Goal: Task Accomplishment & Management: Use online tool/utility

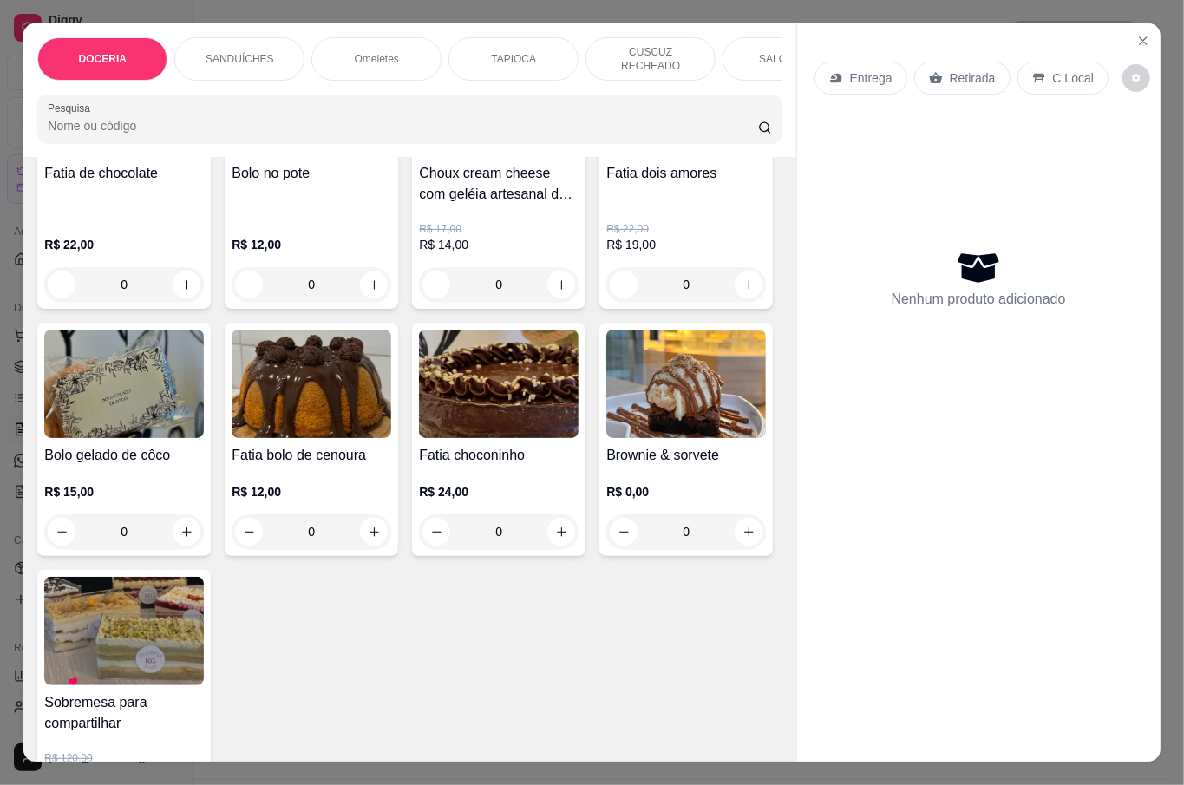
scroll to position [231, 0]
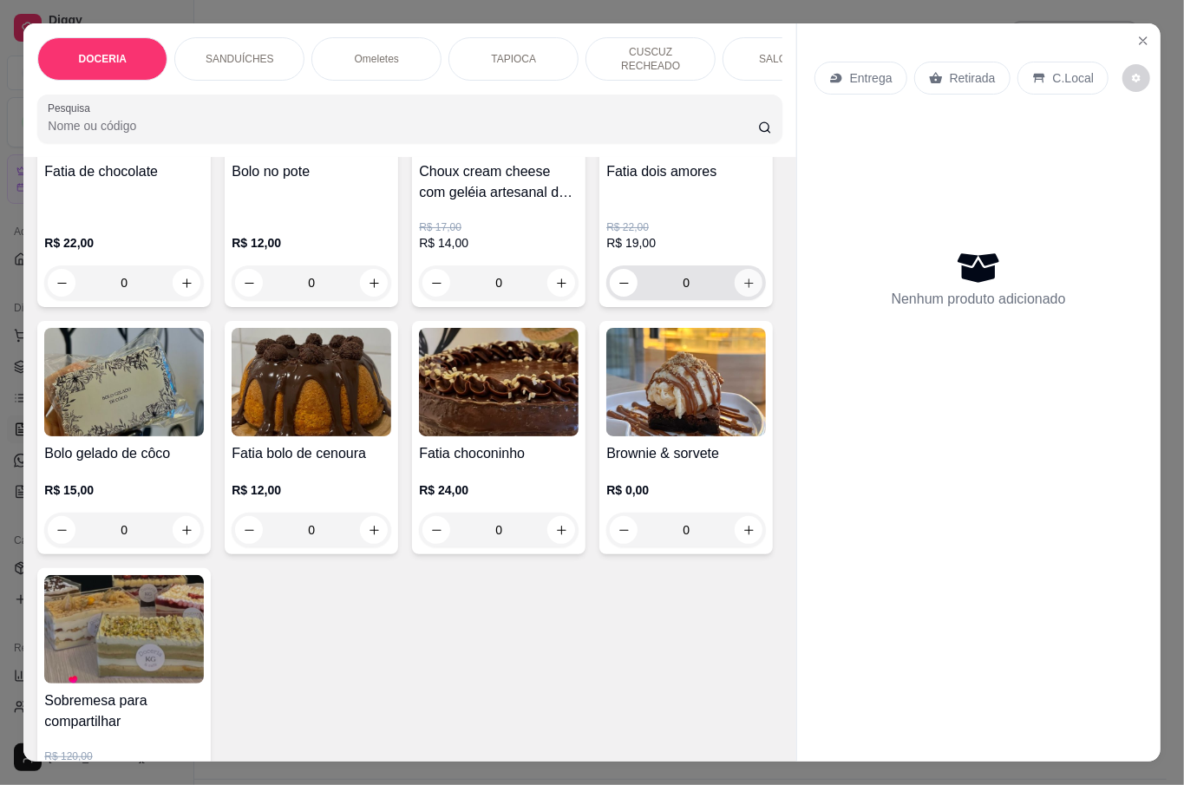
click at [735, 297] on button "increase-product-quantity" at bounding box center [749, 283] width 28 height 28
type input "1"
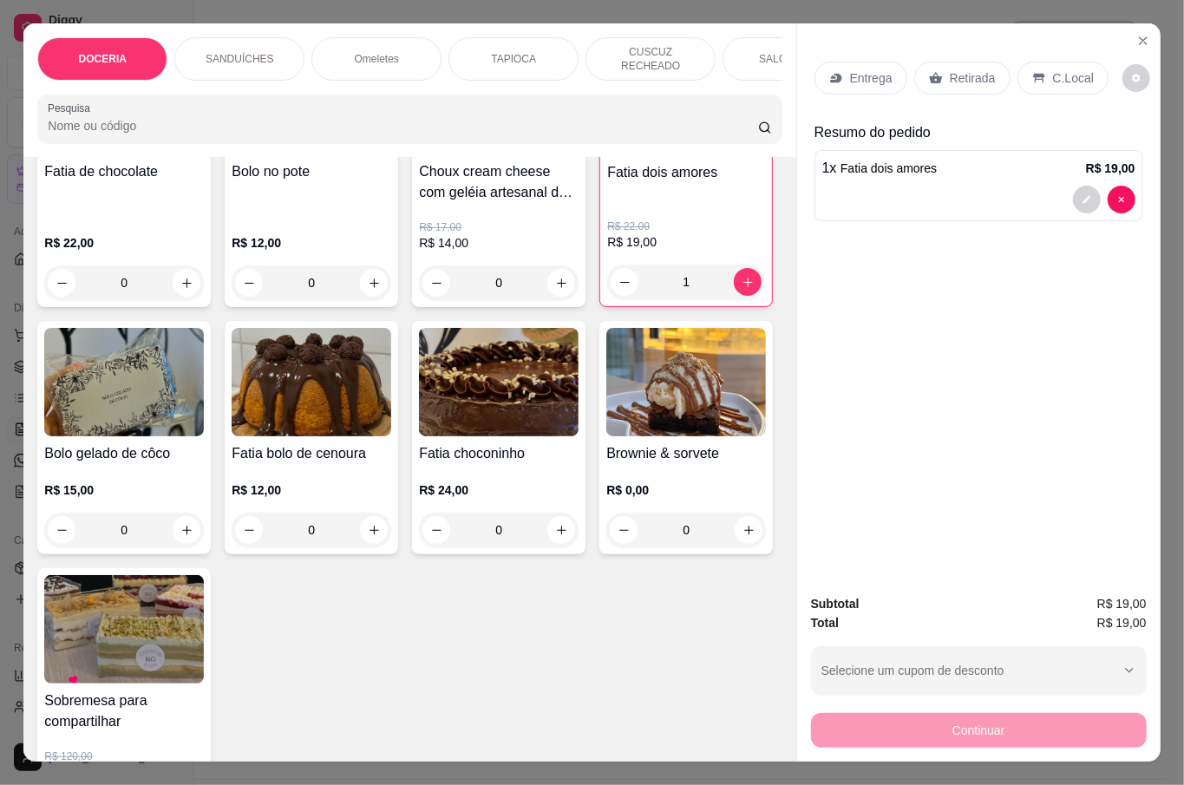
click at [982, 62] on div "Retirada" at bounding box center [963, 78] width 96 height 33
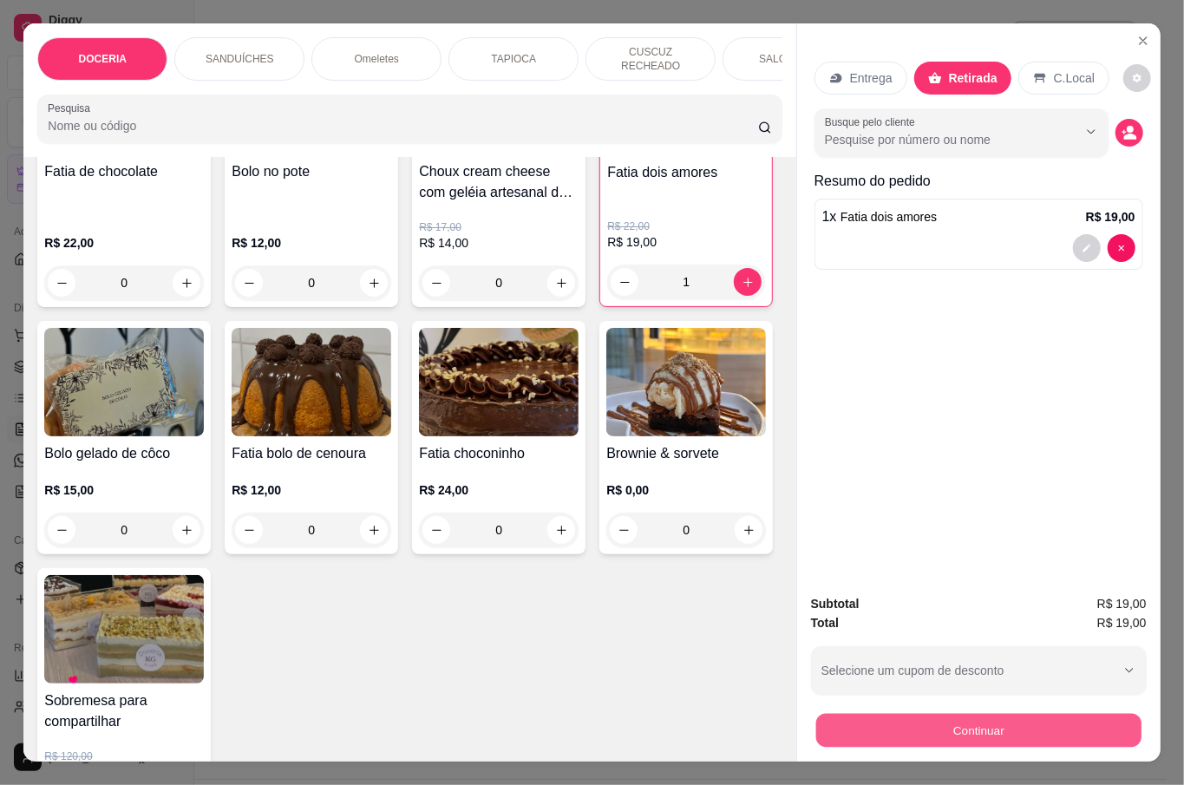
click at [869, 722] on button "Continuar" at bounding box center [978, 730] width 325 height 34
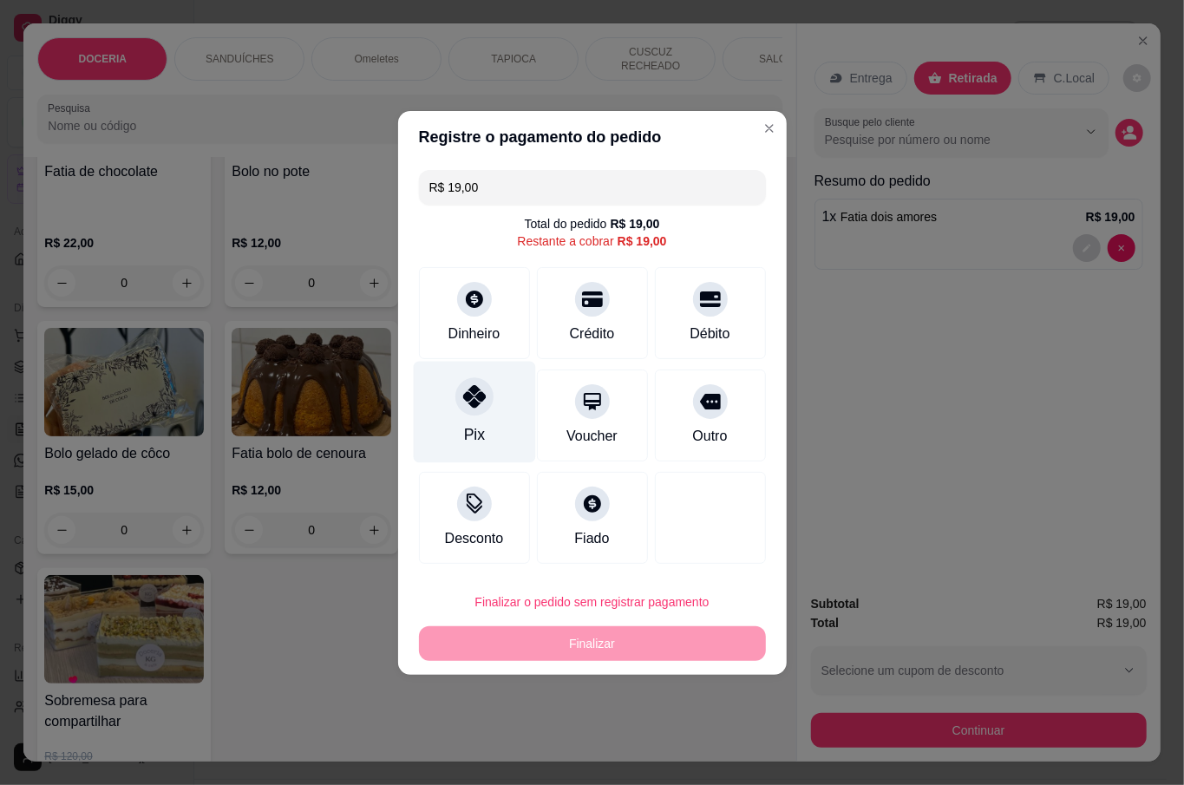
click at [482, 423] on div "Pix" at bounding box center [474, 412] width 122 height 102
type input "R$ 0,00"
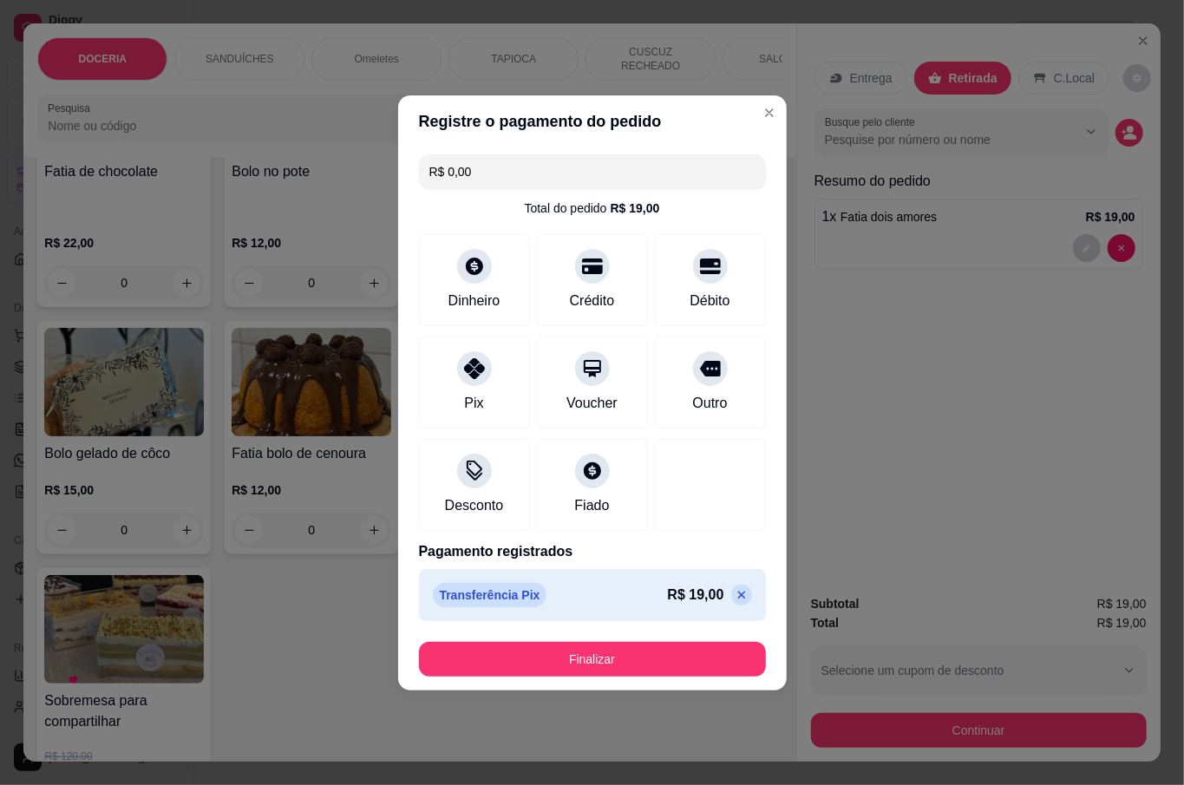
click at [615, 659] on button "Finalizar" at bounding box center [592, 659] width 347 height 35
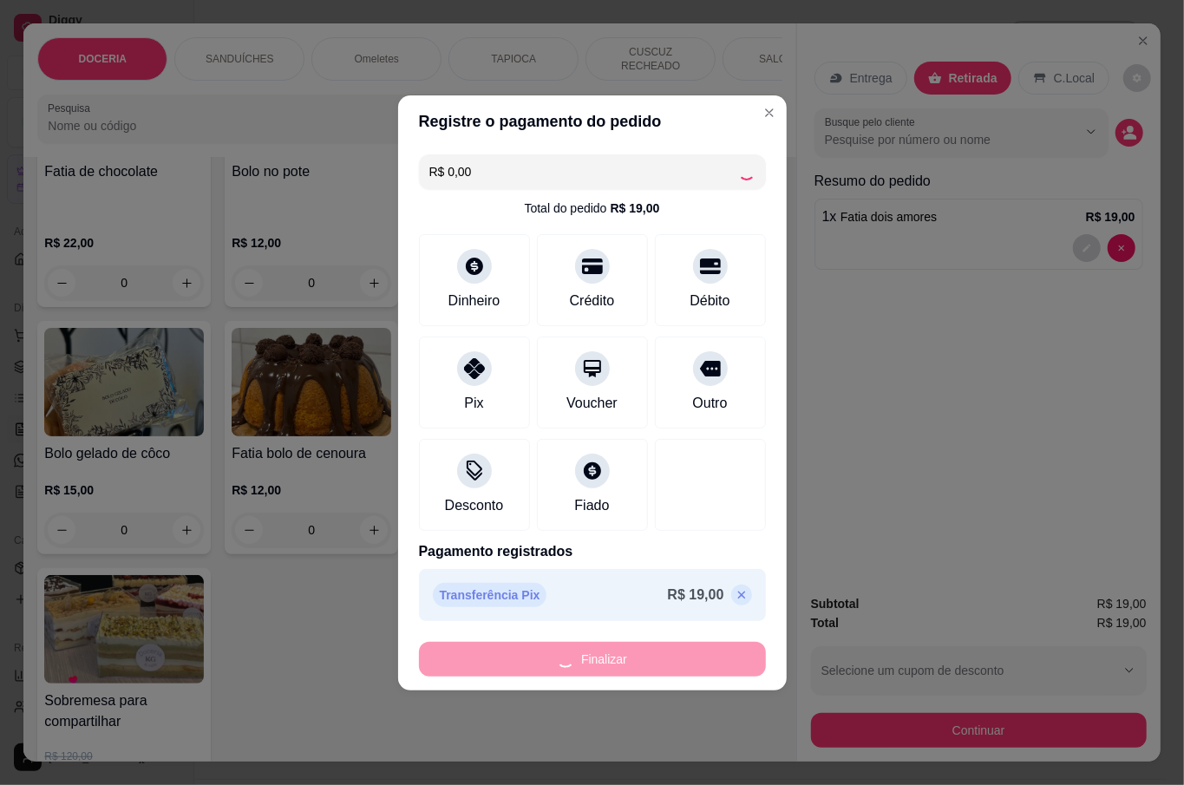
type input "0"
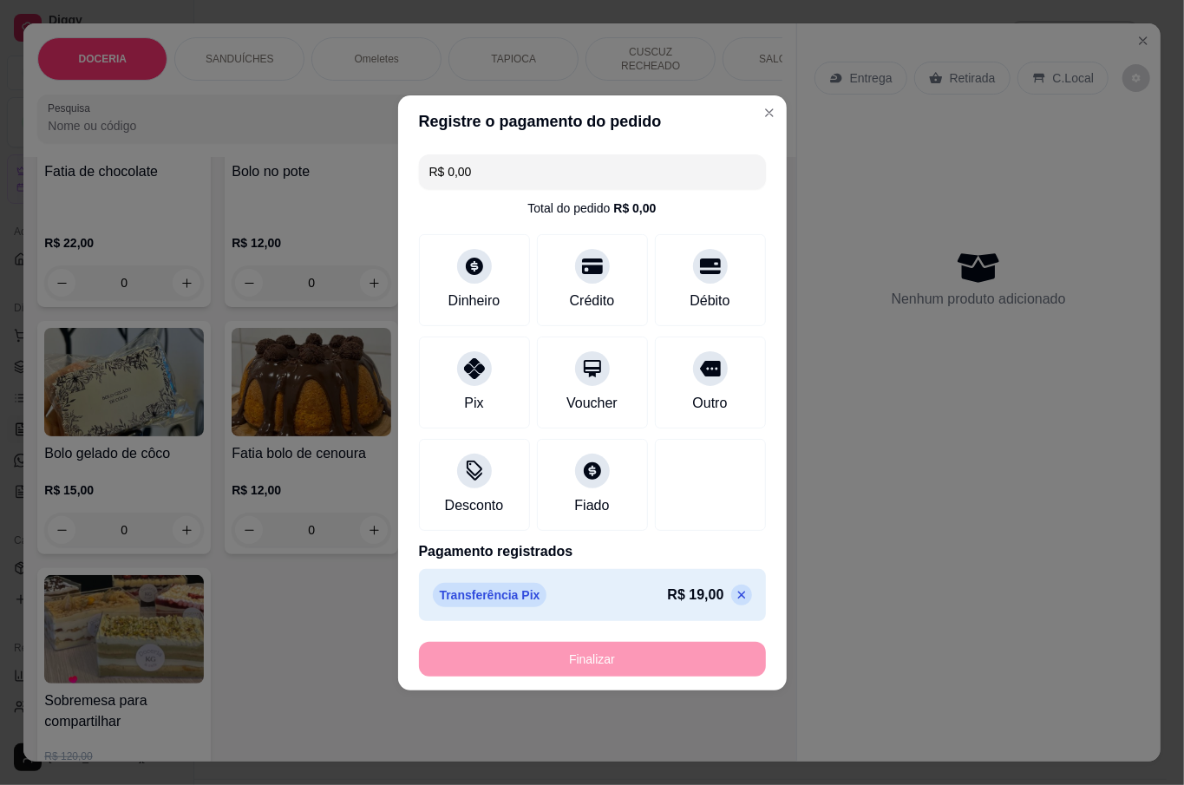
type input "-R$ 19,00"
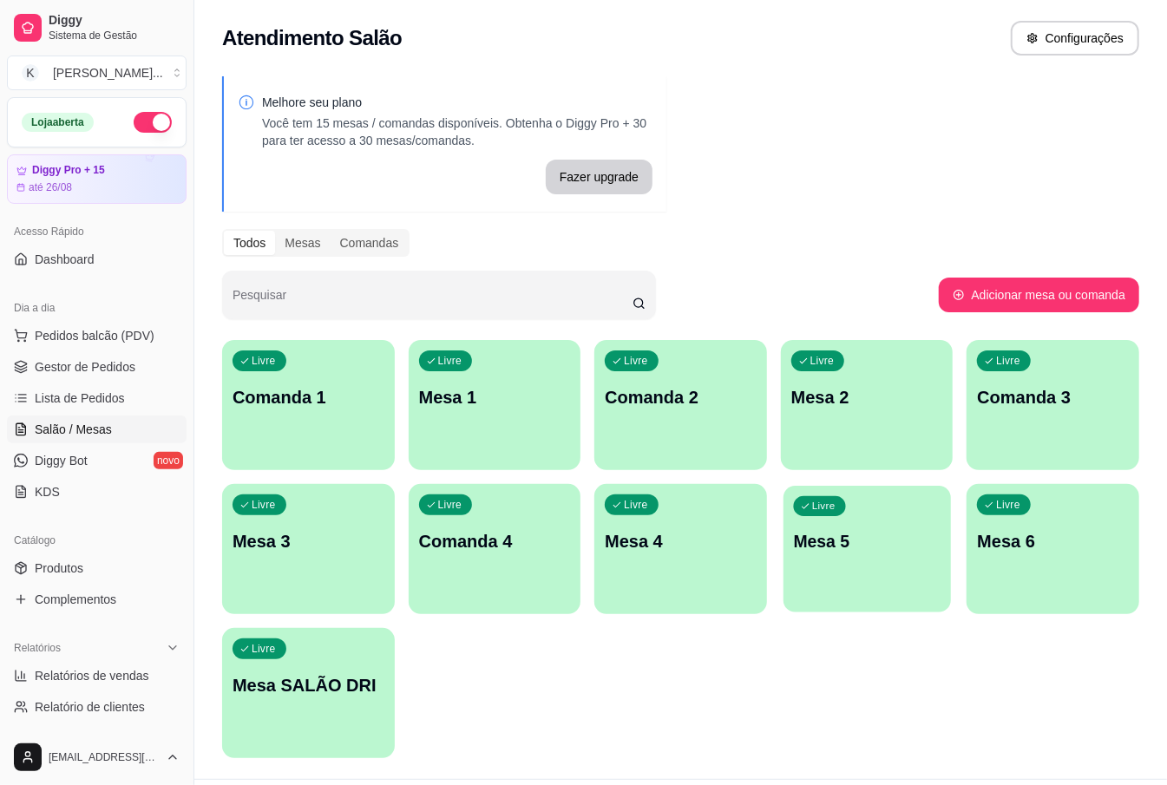
click at [878, 556] on div "Livre Mesa 5" at bounding box center [867, 539] width 167 height 106
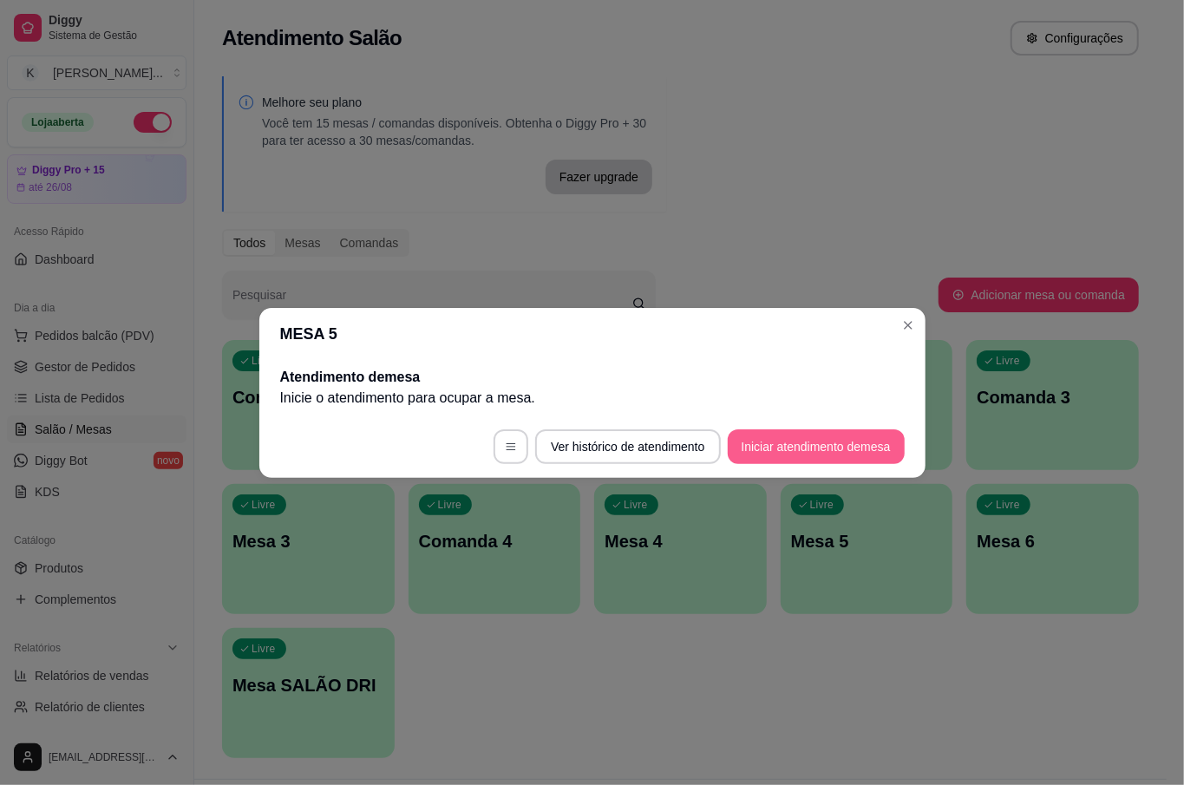
click at [844, 445] on button "Iniciar atendimento de mesa" at bounding box center [816, 447] width 177 height 35
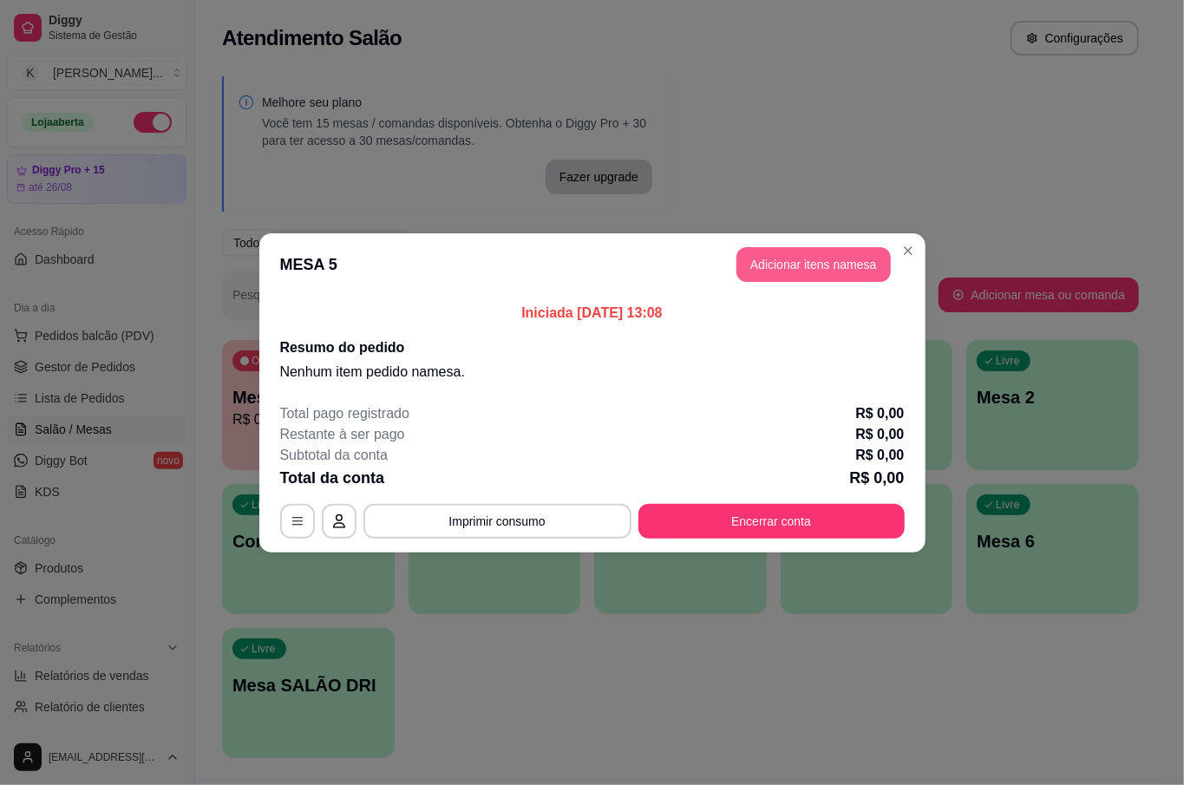
click at [837, 274] on button "Adicionar itens na mesa" at bounding box center [814, 264] width 154 height 35
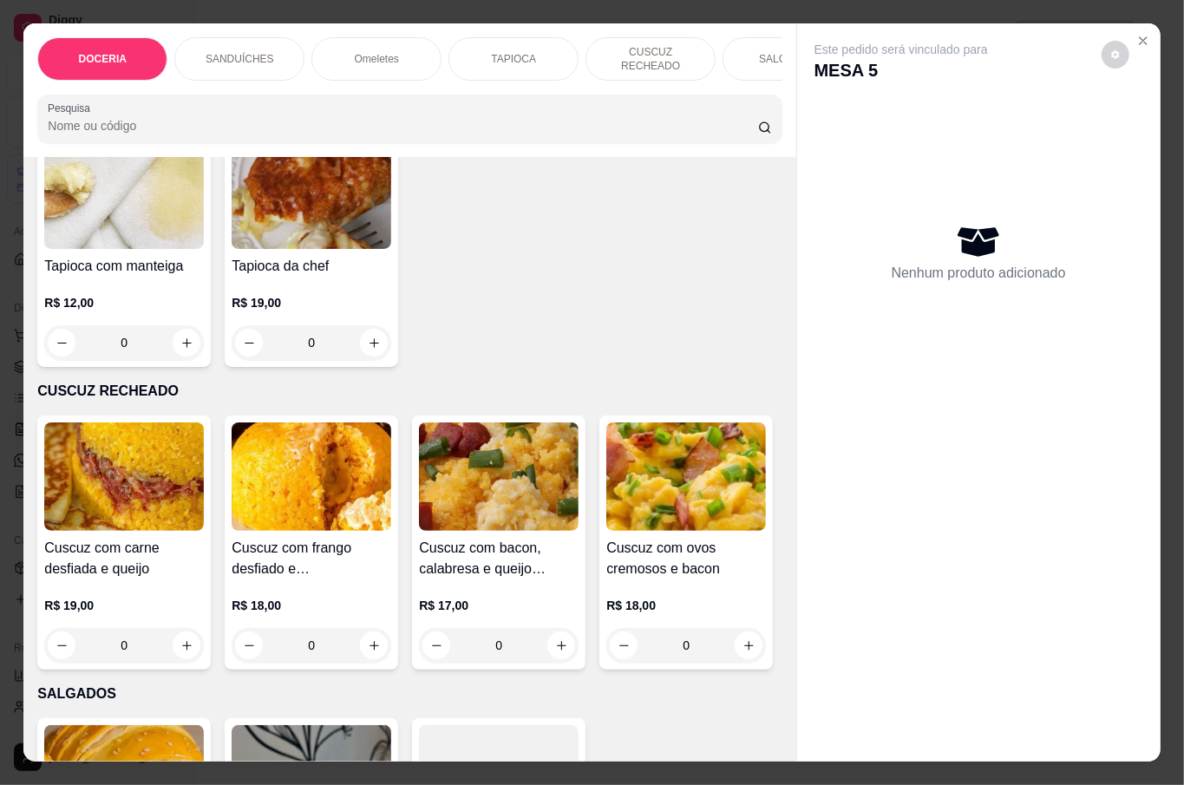
scroll to position [1966, 0]
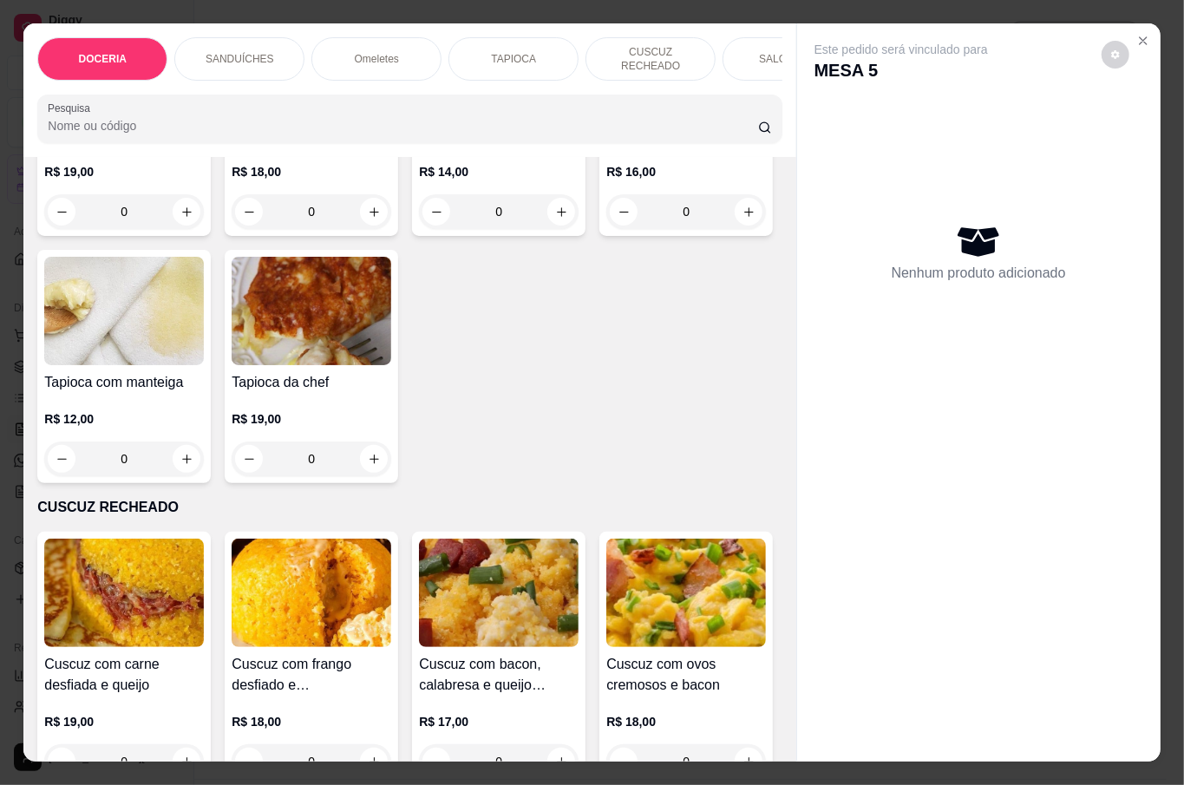
click at [363, 229] on div "0" at bounding box center [312, 211] width 160 height 35
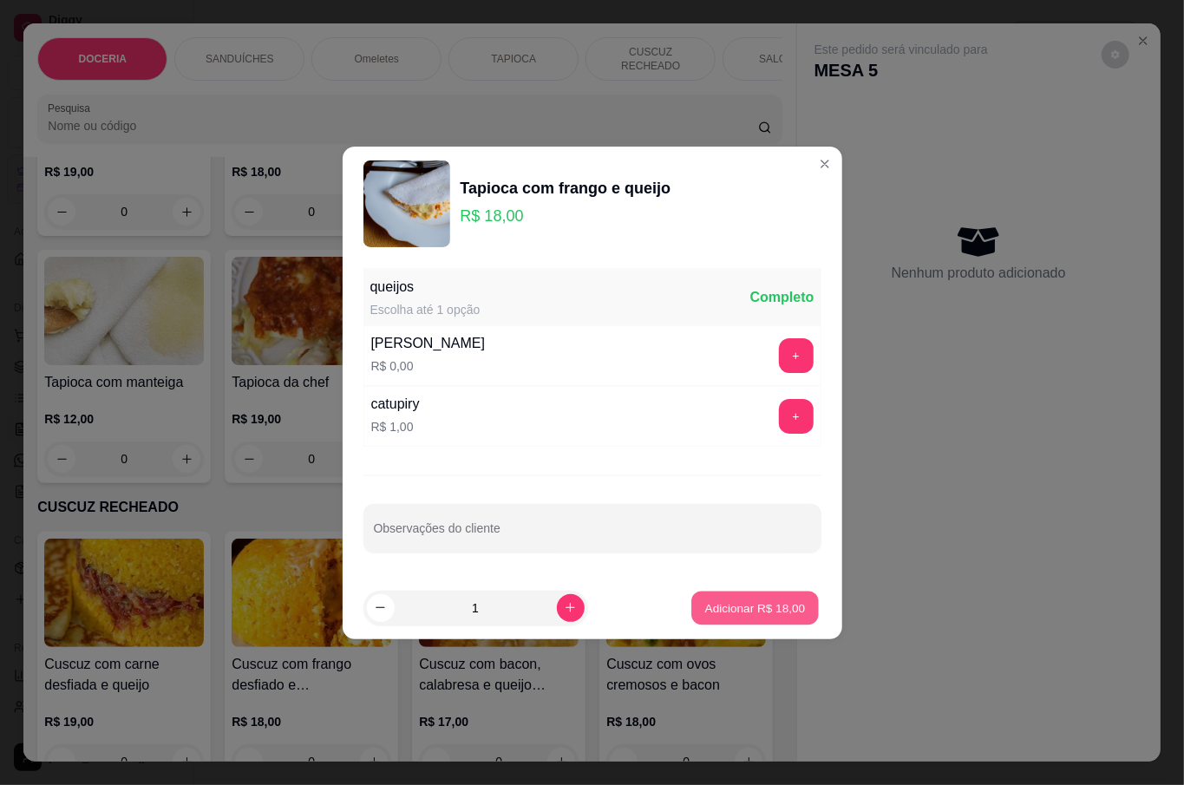
click at [734, 601] on p "Adicionar R$ 18,00" at bounding box center [755, 608] width 101 height 16
type input "1"
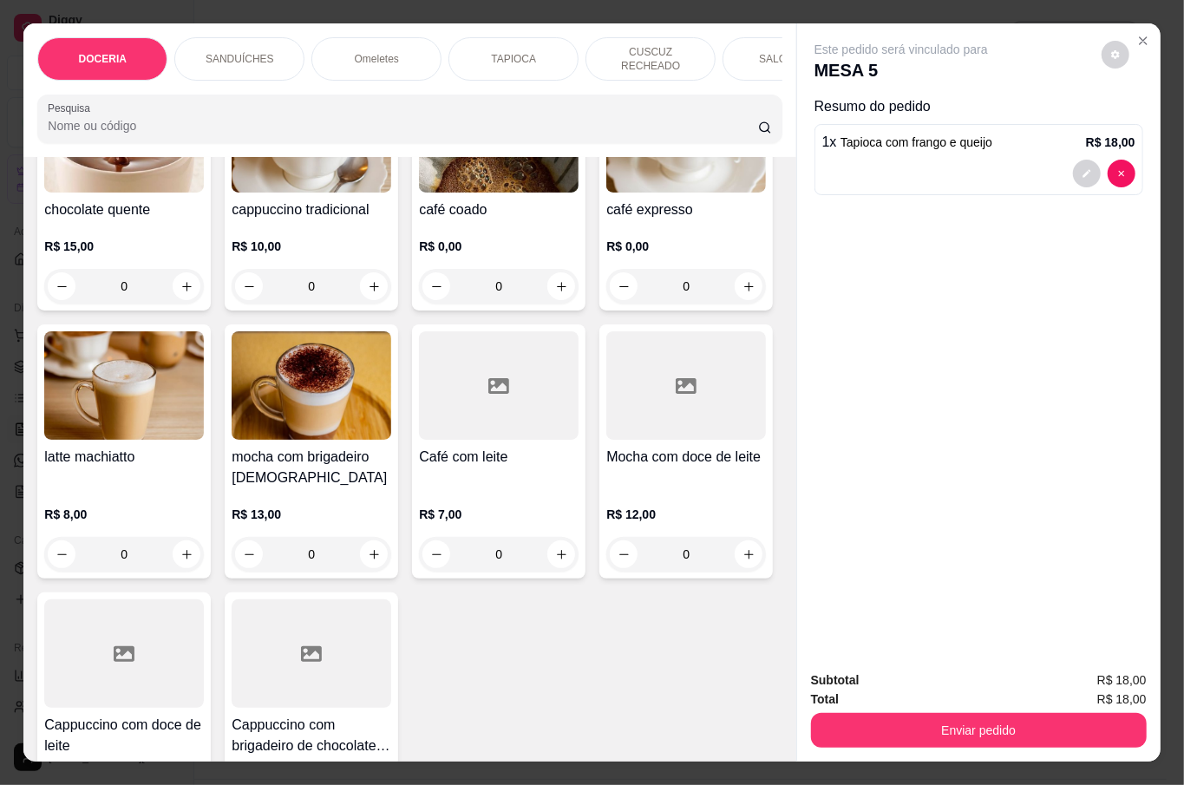
scroll to position [3239, 0]
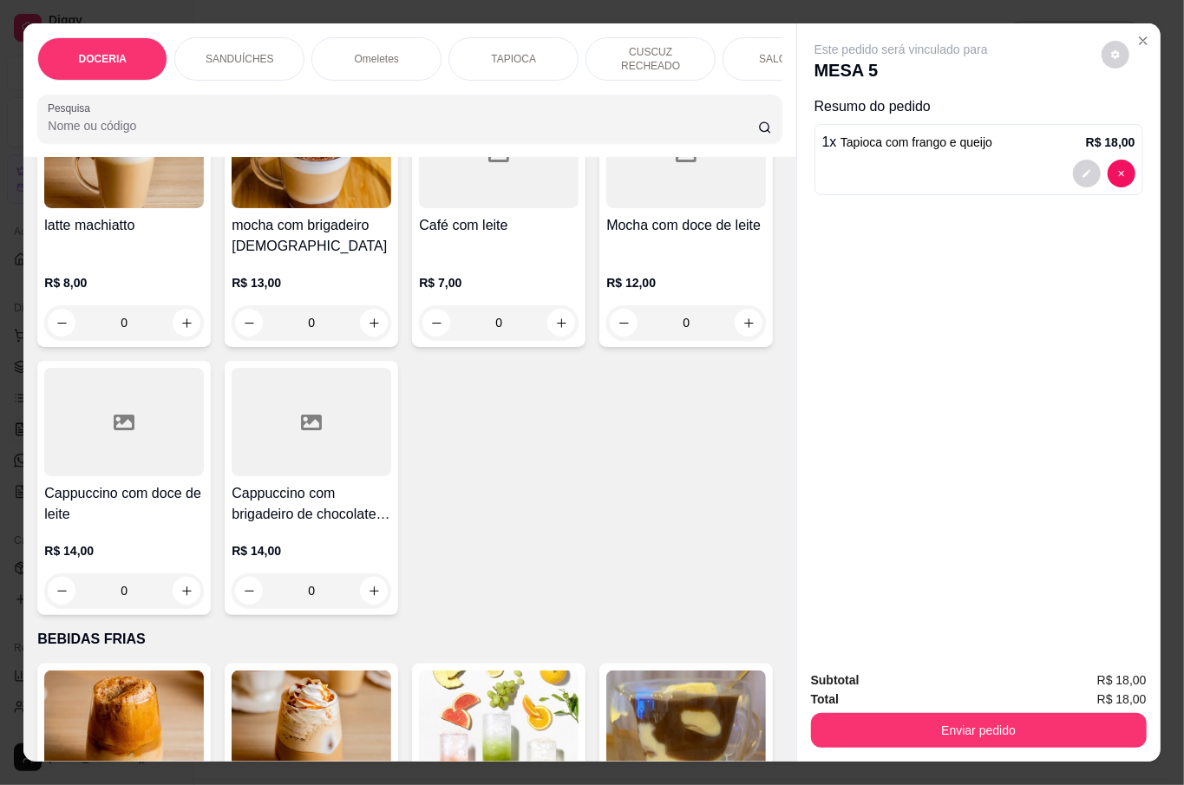
click at [364, 72] on div "0" at bounding box center [312, 54] width 160 height 35
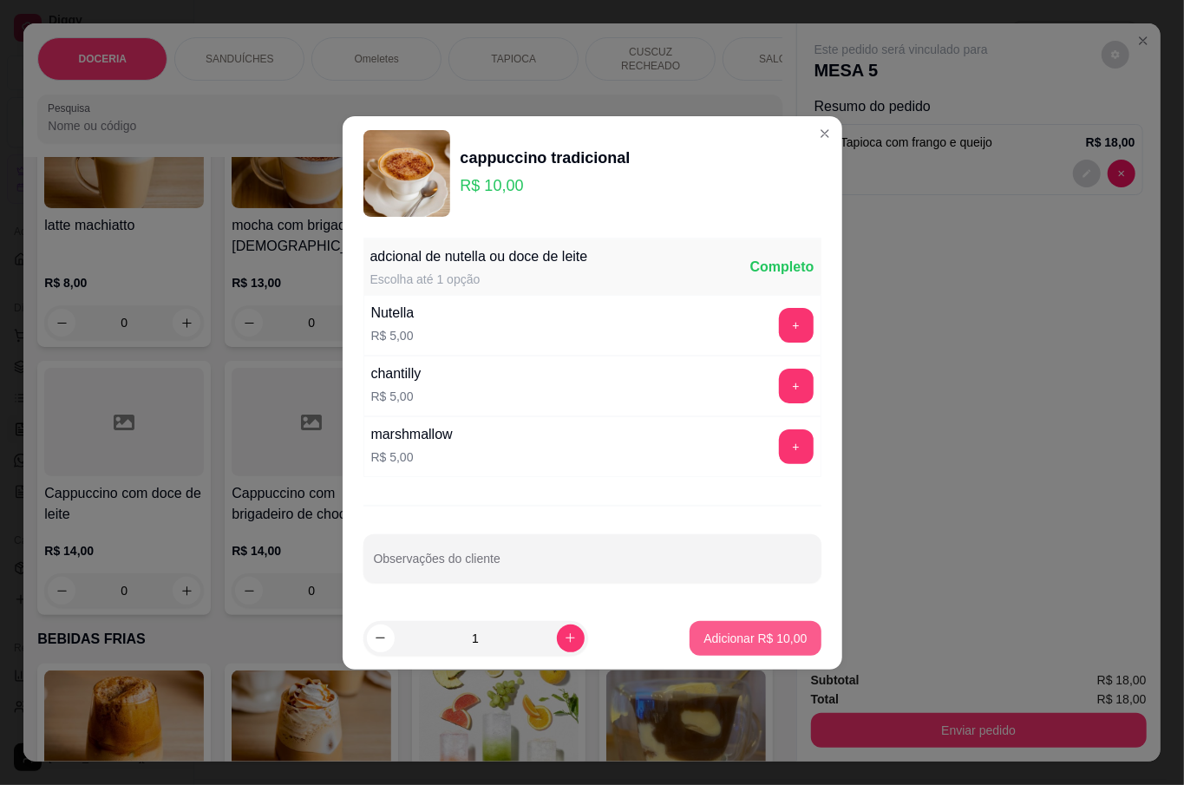
click at [734, 627] on button "Adicionar R$ 10,00" at bounding box center [755, 638] width 131 height 35
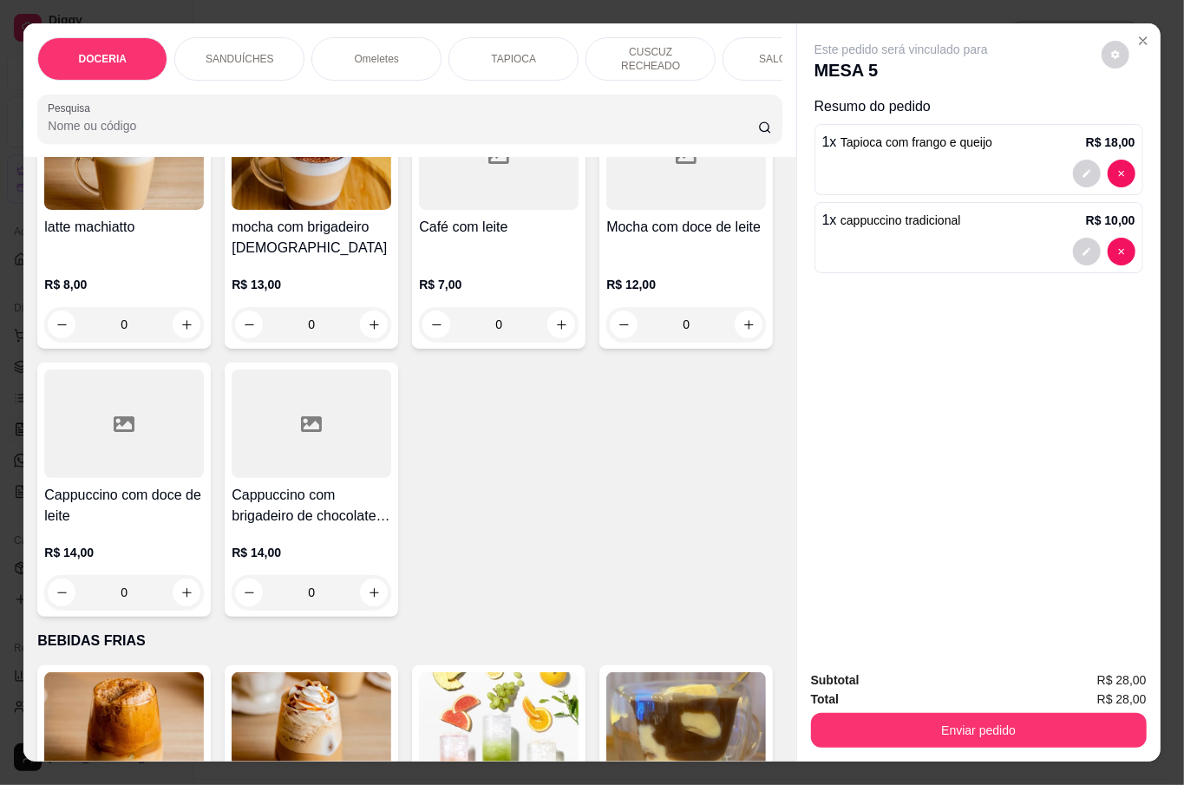
type input "1"
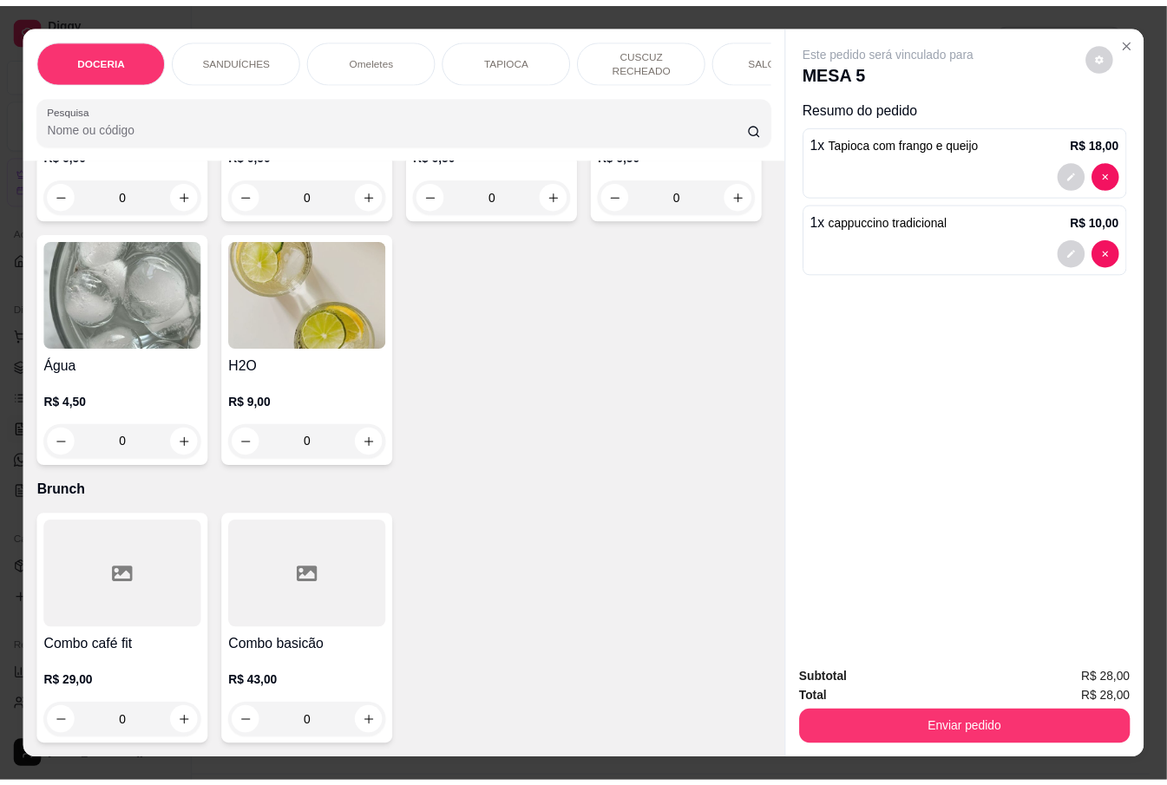
scroll to position [5322, 0]
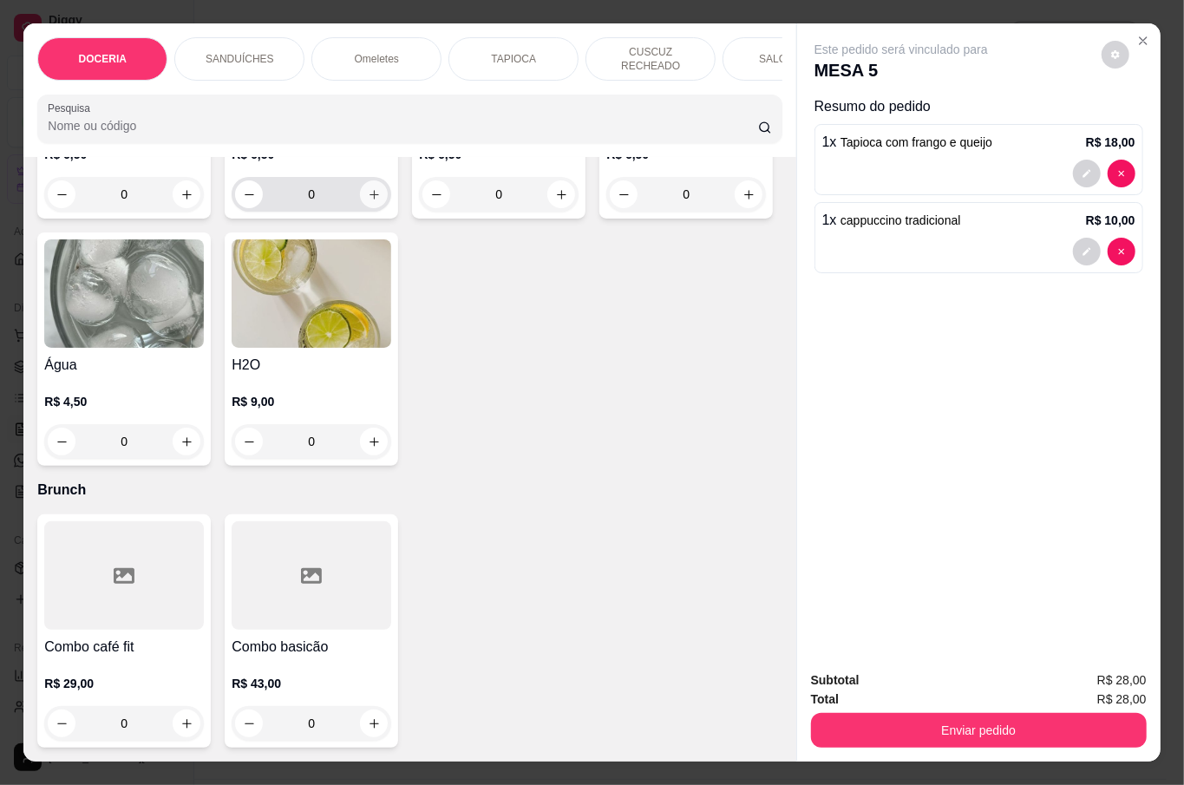
click at [366, 208] on button "increase-product-quantity" at bounding box center [374, 194] width 28 height 28
type input "1"
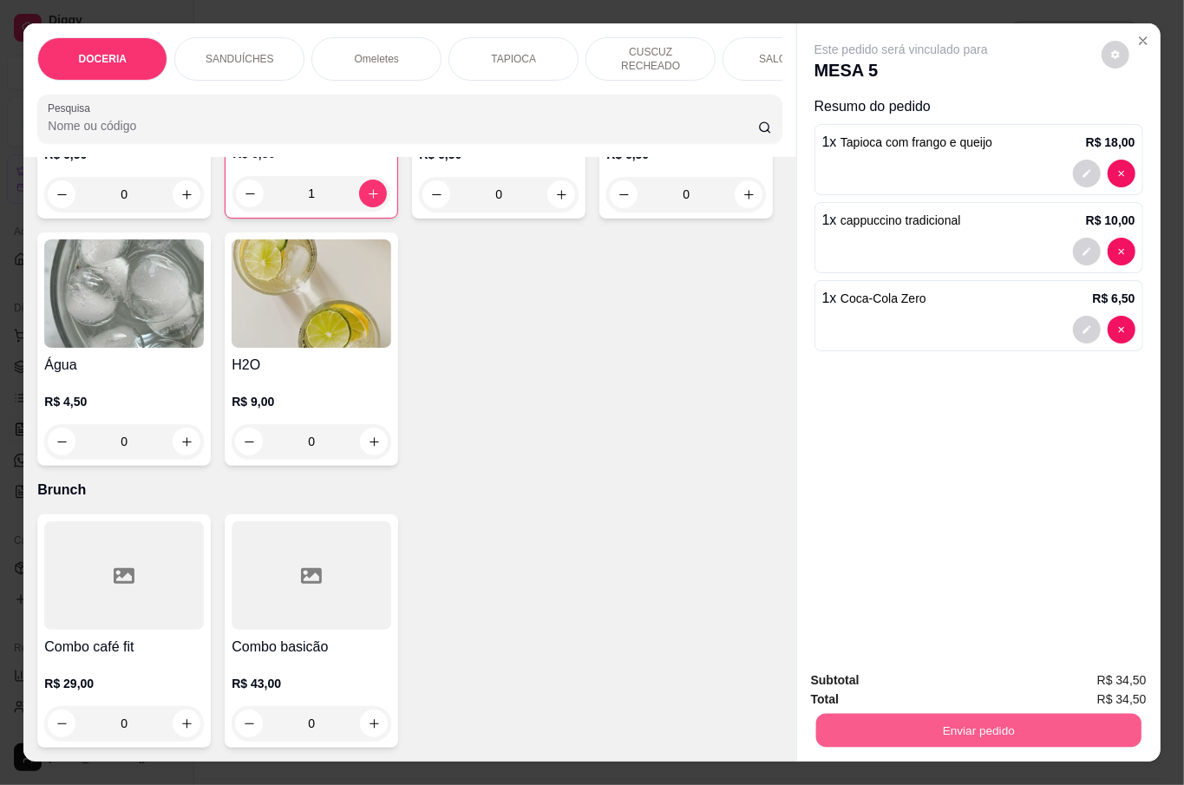
click at [915, 715] on button "Enviar pedido" at bounding box center [978, 730] width 325 height 34
click at [896, 674] on button "Não registrar e enviar pedido" at bounding box center [920, 679] width 180 height 33
